Goal: Check status: Check status

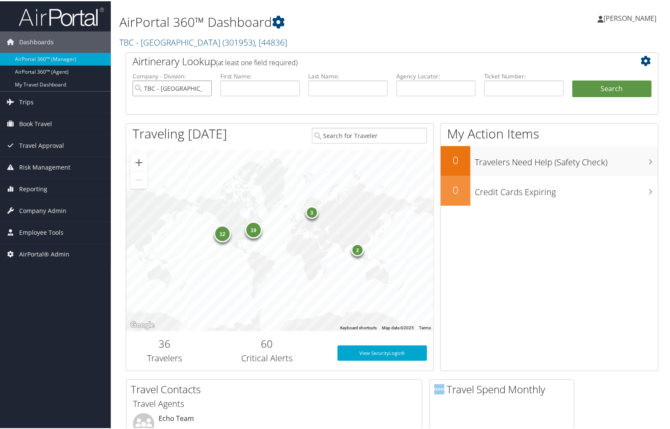
click at [204, 87] on input "TBC - Northeastern University" at bounding box center [172, 87] width 79 height 16
click at [517, 91] on input "text" at bounding box center [523, 87] width 79 height 16
type input "d9pwvk"
click at [612, 84] on button "Search" at bounding box center [611, 87] width 79 height 17
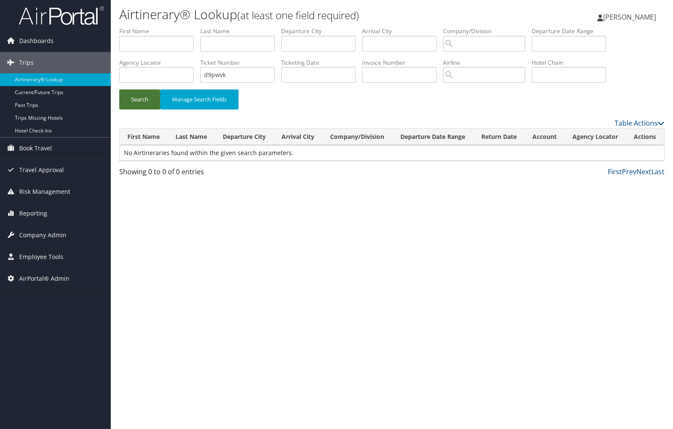
click at [141, 104] on button "Search" at bounding box center [139, 99] width 41 height 20
click at [141, 96] on button "Search" at bounding box center [139, 99] width 41 height 20
click at [514, 43] on input "search" at bounding box center [484, 44] width 82 height 16
type input "N"
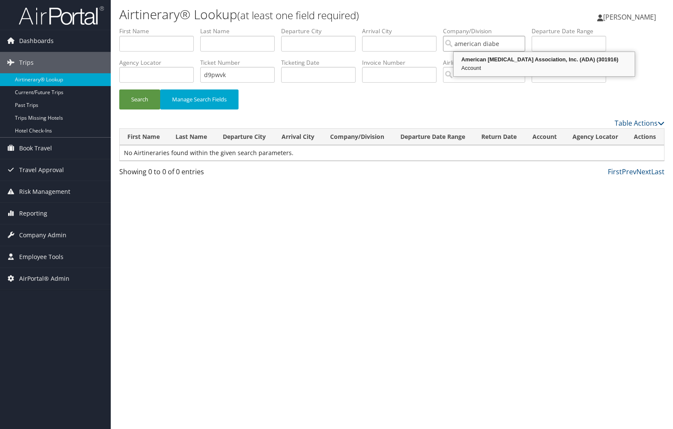
click at [502, 61] on div "American Diabetes Association, Inc. (ADA) (301916)" at bounding box center [544, 59] width 179 height 9
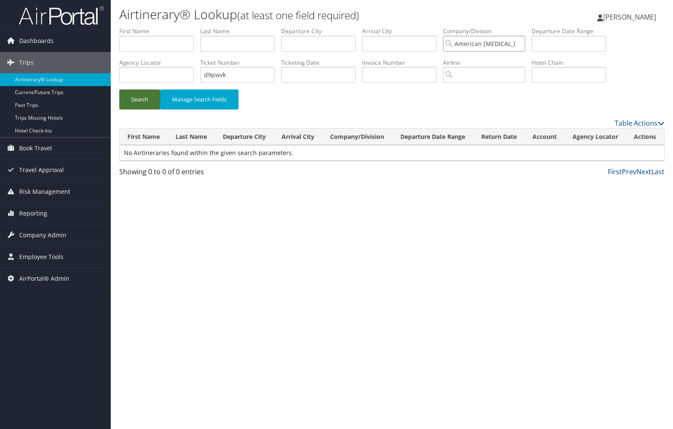
type input "American Diabetes Association, Inc. (ADA)"
click at [133, 99] on button "Search" at bounding box center [139, 99] width 41 height 20
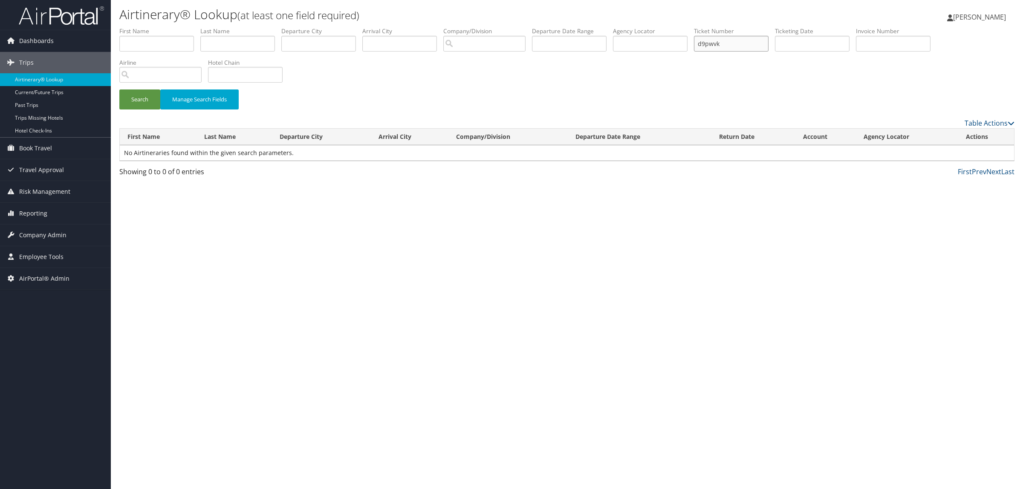
drag, startPoint x: 748, startPoint y: 45, endPoint x: 668, endPoint y: 32, distance: 80.7
click at [670, 27] on ul "First Name Last Name Departure City Arrival City Company/Division Airport/City …" at bounding box center [566, 27] width 895 height 0
click at [673, 43] on input "text" at bounding box center [650, 44] width 75 height 16
paste input "d9pwvk"
type input "d9pwvk"
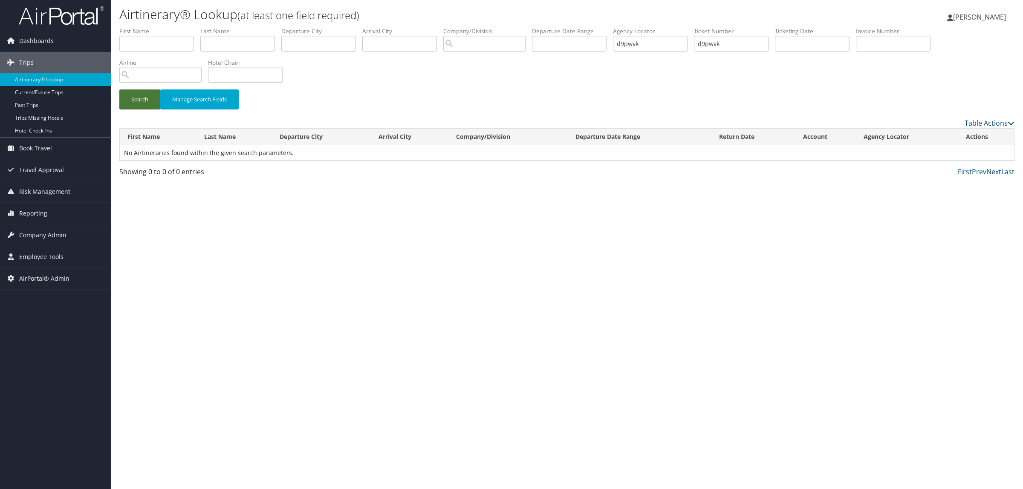
click at [145, 99] on button "Search" at bounding box center [139, 99] width 41 height 20
drag, startPoint x: 745, startPoint y: 41, endPoint x: 638, endPoint y: 26, distance: 107.6
click at [639, 25] on div "Airtinerary® Lookup (at least one field required) Patti Bragg Patti Bragg My Se…" at bounding box center [567, 244] width 912 height 489
click at [146, 94] on button "Search" at bounding box center [139, 99] width 41 height 20
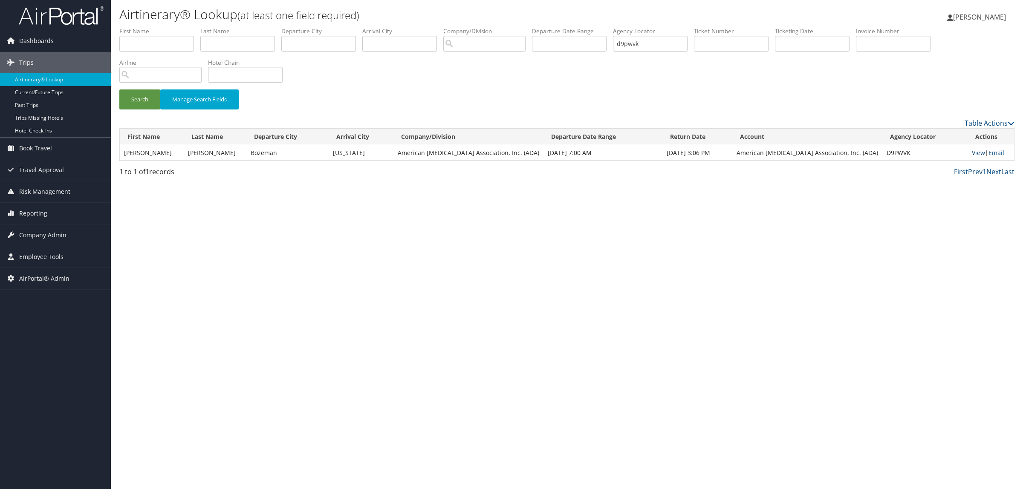
click at [673, 153] on link "View" at bounding box center [978, 153] width 13 height 8
drag, startPoint x: 661, startPoint y: 43, endPoint x: 597, endPoint y: 35, distance: 64.9
click at [597, 27] on ul "First Name Last Name Departure City Arrival City Company/Division Airport/City …" at bounding box center [566, 27] width 895 height 0
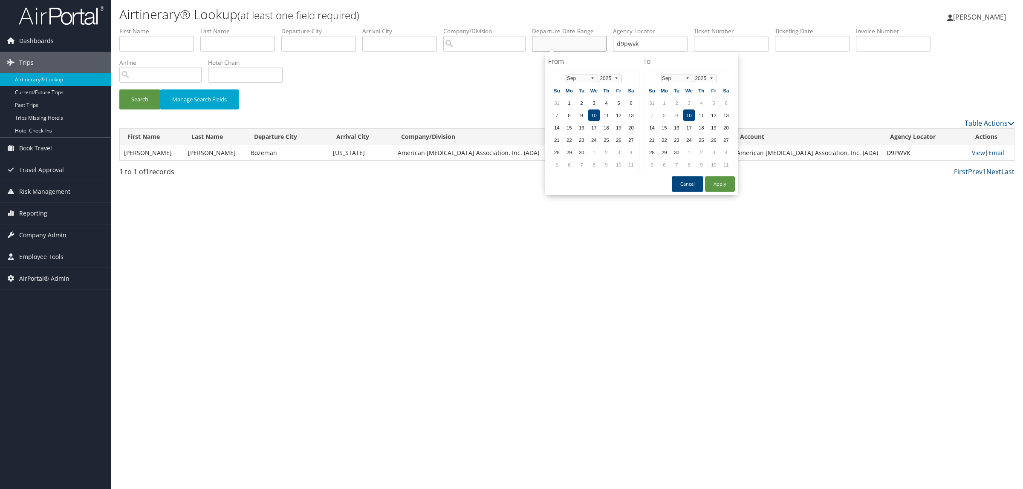
click at [597, 36] on input "text" at bounding box center [569, 44] width 75 height 16
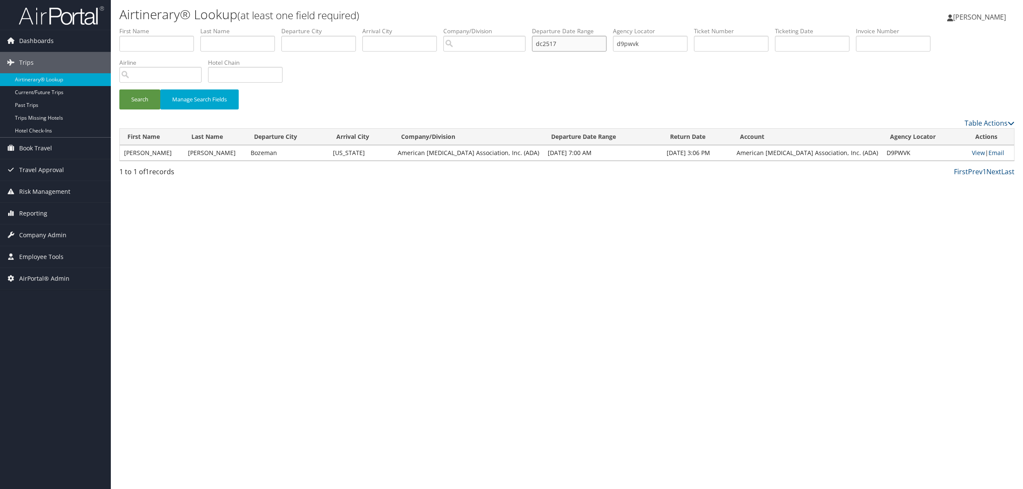
drag, startPoint x: 576, startPoint y: 38, endPoint x: 473, endPoint y: 38, distance: 102.7
click at [473, 27] on ul "First Name Last Name Departure City Arrival City Company/Division Airport/City …" at bounding box center [566, 27] width 895 height 0
type input "dc2517"
drag, startPoint x: 665, startPoint y: 43, endPoint x: 595, endPoint y: 40, distance: 70.4
click at [595, 27] on ul "First Name Last Name Departure City Arrival City Company/Division Airport/City …" at bounding box center [566, 27] width 895 height 0
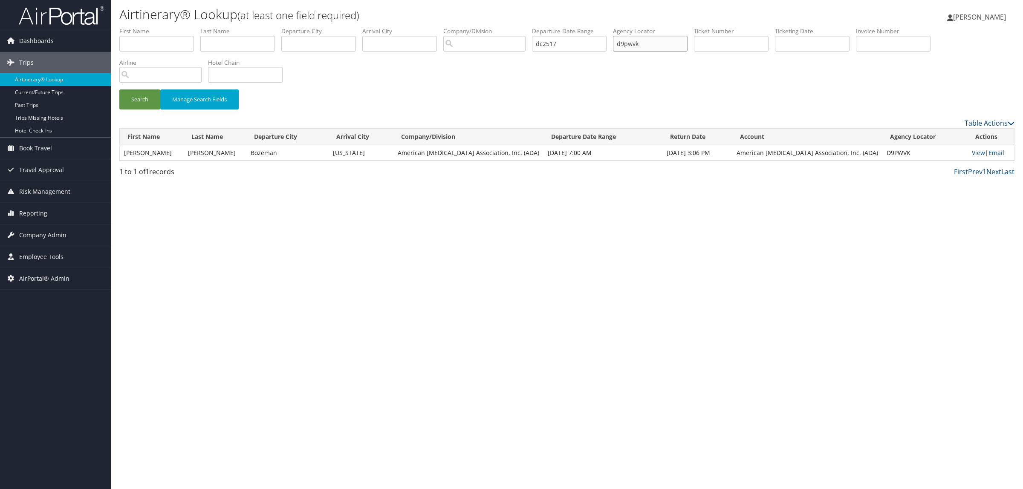
paste input "c2517"
type input "dc2517"
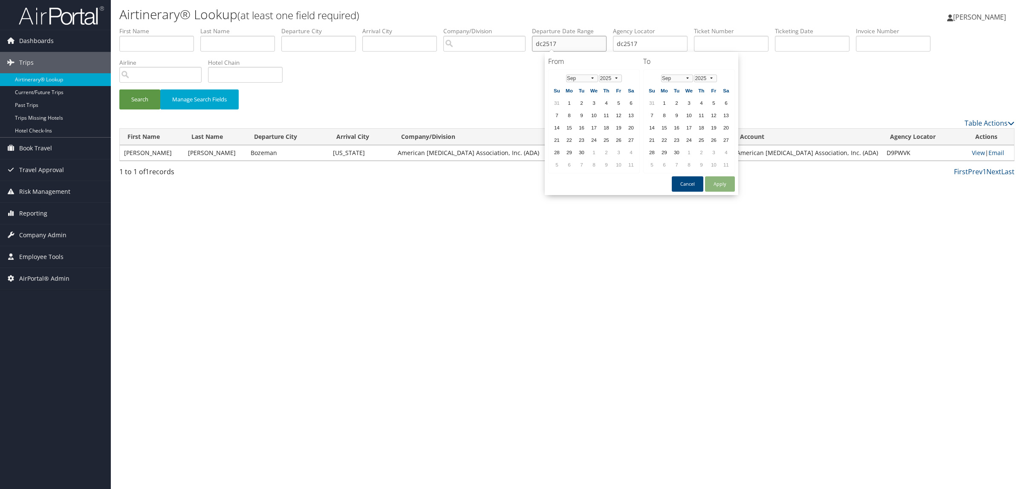
drag, startPoint x: 565, startPoint y: 41, endPoint x: 463, endPoint y: 28, distance: 102.6
click at [472, 27] on ul "First Name Last Name Departure City Arrival City Company/Division Airport/City …" at bounding box center [566, 27] width 895 height 0
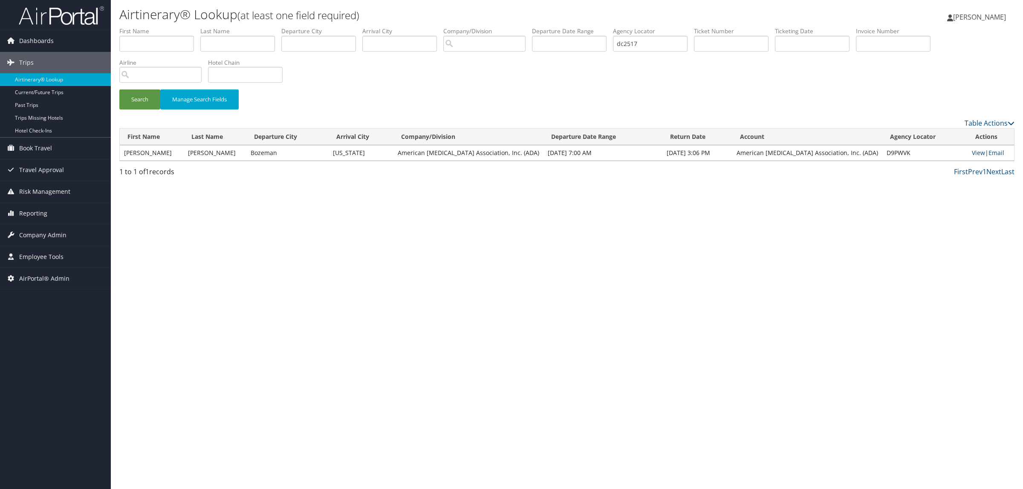
click at [673, 237] on div "Airtinerary® Lookup (at least one field required) Patti Bragg Patti Bragg My Se…" at bounding box center [567, 244] width 912 height 489
click at [146, 100] on button "Search" at bounding box center [139, 99] width 41 height 20
click at [673, 150] on link "View" at bounding box center [978, 153] width 13 height 8
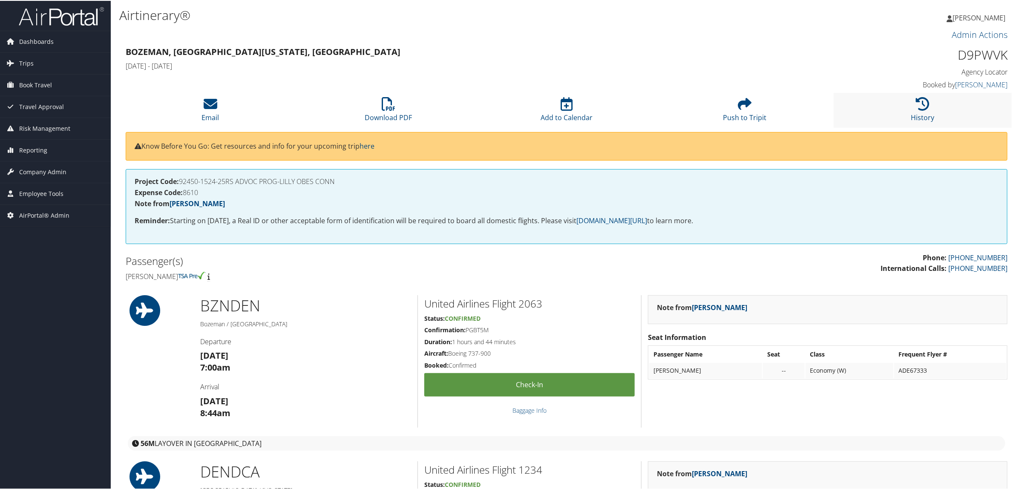
click at [912, 109] on li "History" at bounding box center [923, 109] width 178 height 35
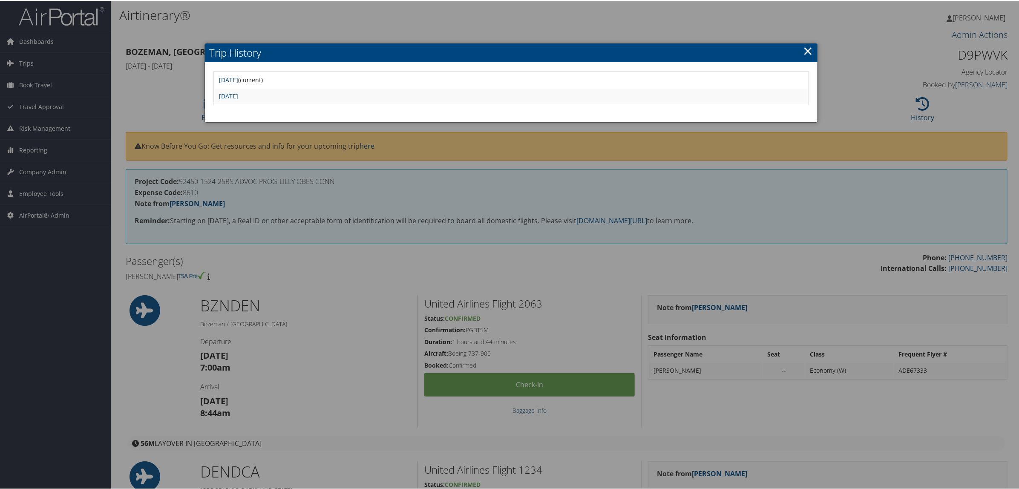
click at [238, 75] on link "Wed Sep 3 18:18:59 MDT 2025" at bounding box center [228, 79] width 19 height 8
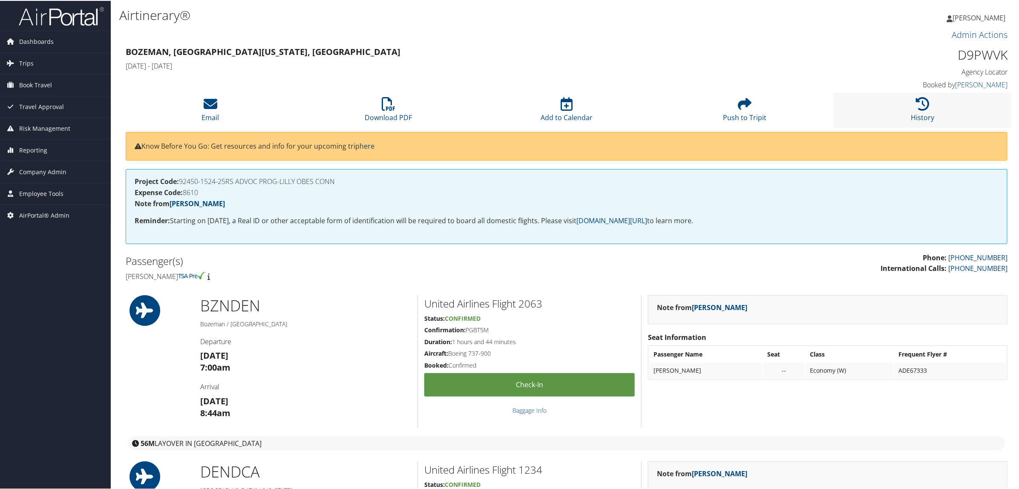
click at [912, 105] on li "History" at bounding box center [923, 109] width 178 height 35
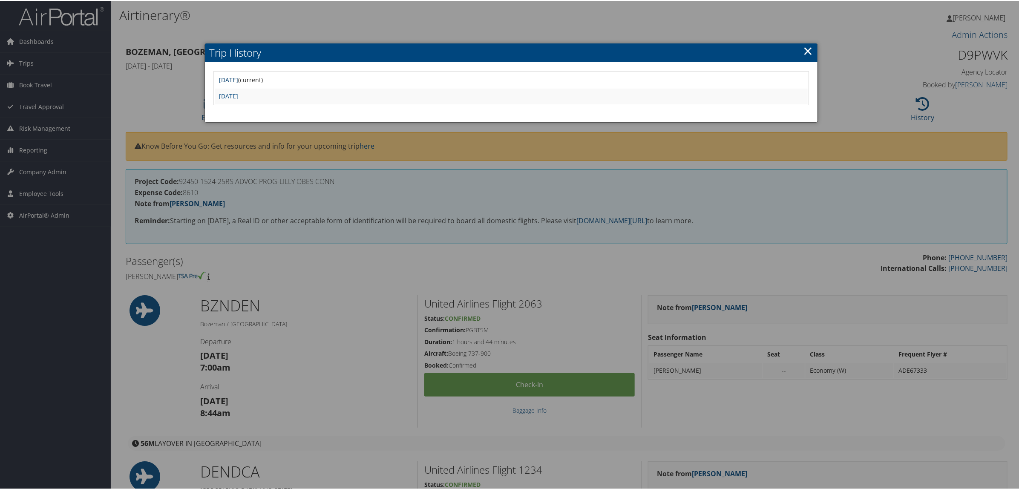
click at [238, 76] on link "[DATE]" at bounding box center [228, 79] width 19 height 8
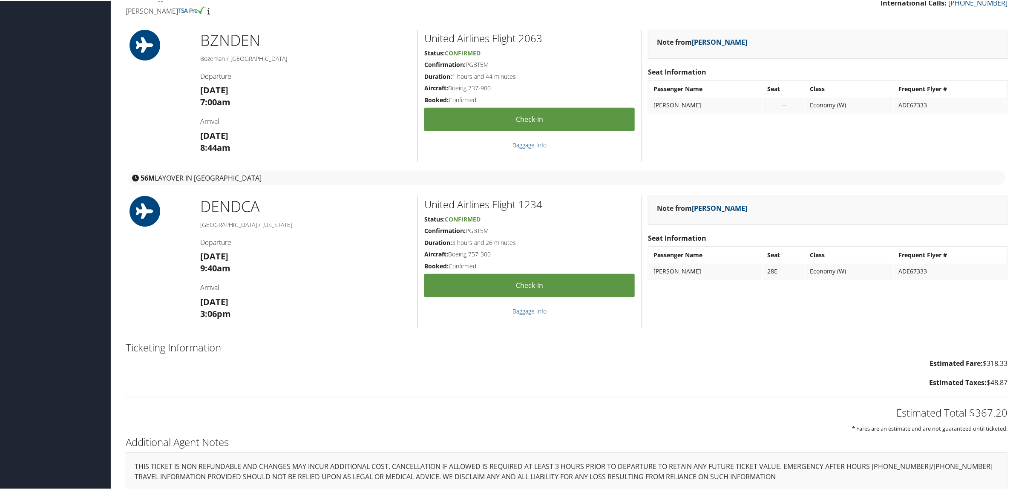
scroll to position [275, 0]
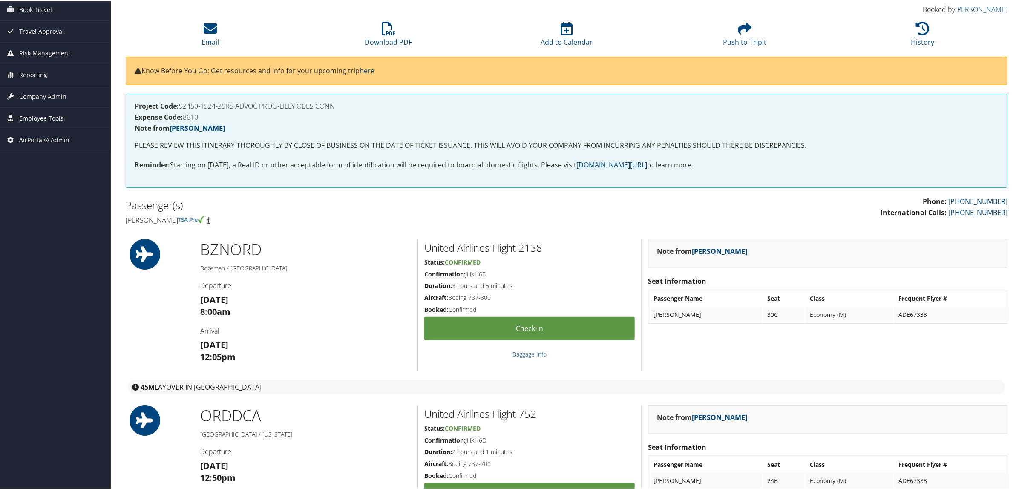
scroll to position [426, 0]
